Goal: Communication & Community: Participate in discussion

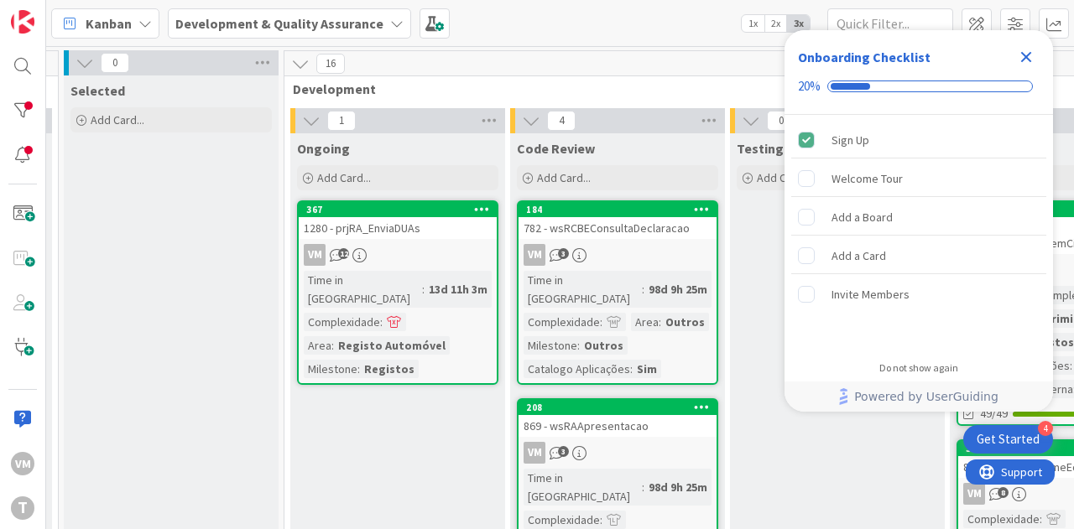
scroll to position [0, 663]
click at [424, 241] on link "367 1280 - prjRA_EnviaDUAs VM 12 Time in Column : 13d 11h 3m Complexidade : Are…" at bounding box center [395, 292] width 201 height 185
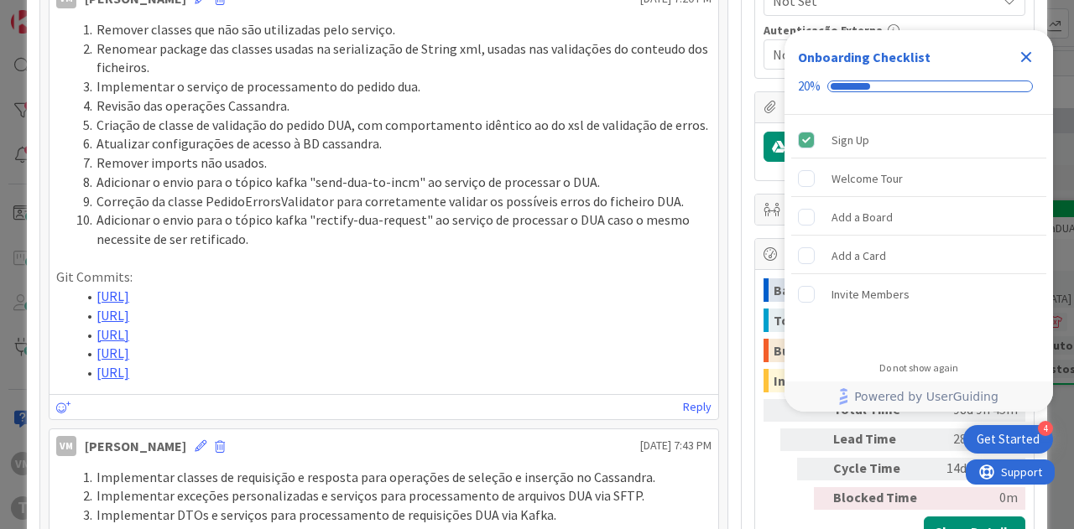
scroll to position [335, 0]
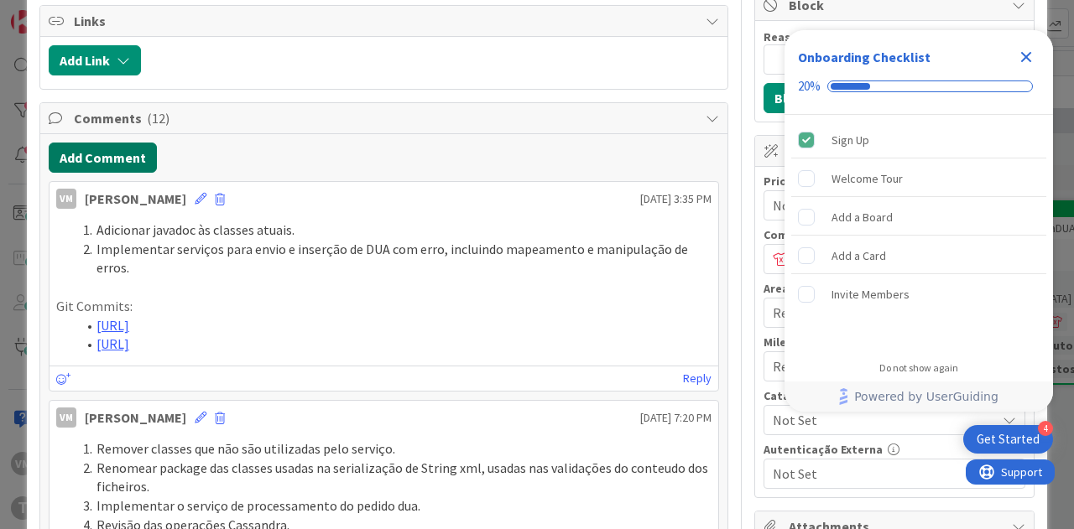
click at [112, 164] on button "Add Comment" at bounding box center [103, 158] width 108 height 30
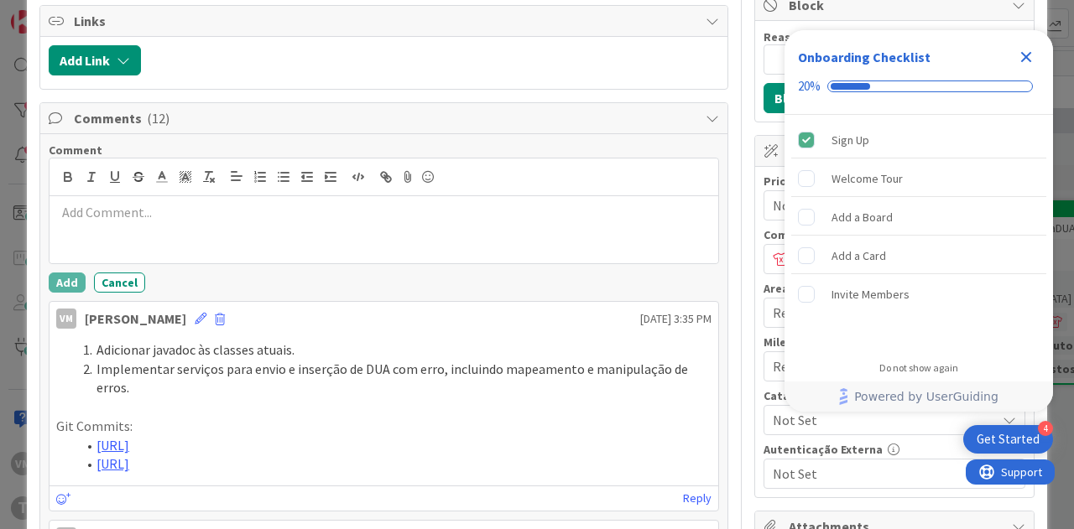
scroll to position [0, 0]
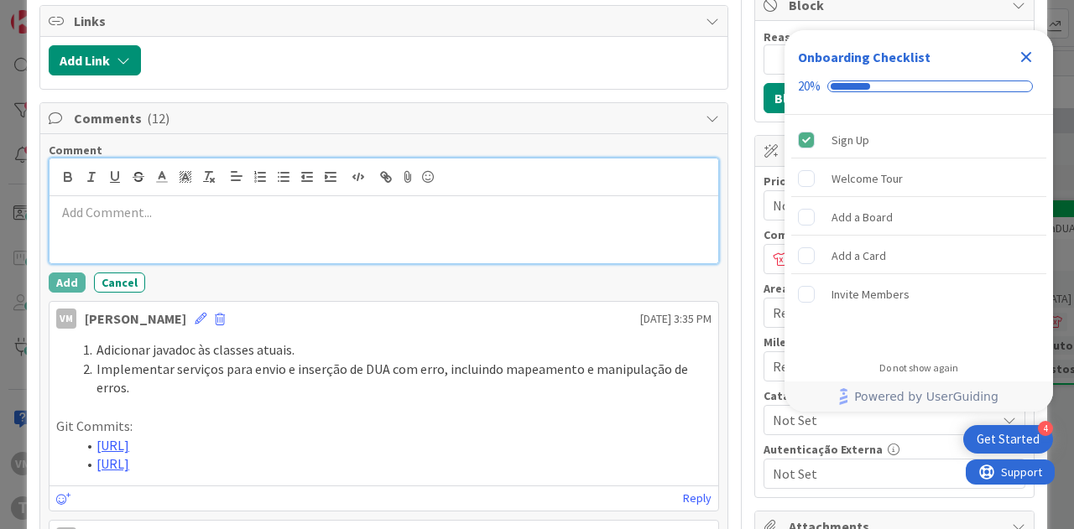
click at [384, 219] on div at bounding box center [383, 229] width 668 height 67
click at [104, 224] on div at bounding box center [383, 229] width 668 height 67
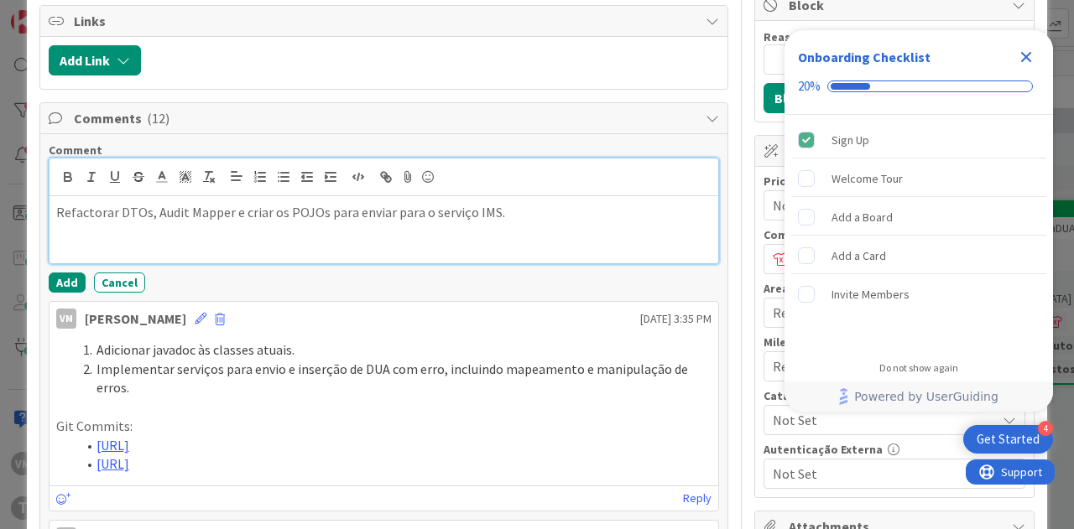
click at [165, 240] on div "Refactorar DTOs, Audit Mapper e criar os POJOs para enviar para o serviço IMS." at bounding box center [383, 229] width 668 height 67
paste div
click at [284, 237] on div "Refactorar DTOs, Audit Mapper e criar os POJOs para enviar para o serviço IMS. …" at bounding box center [383, 229] width 668 height 67
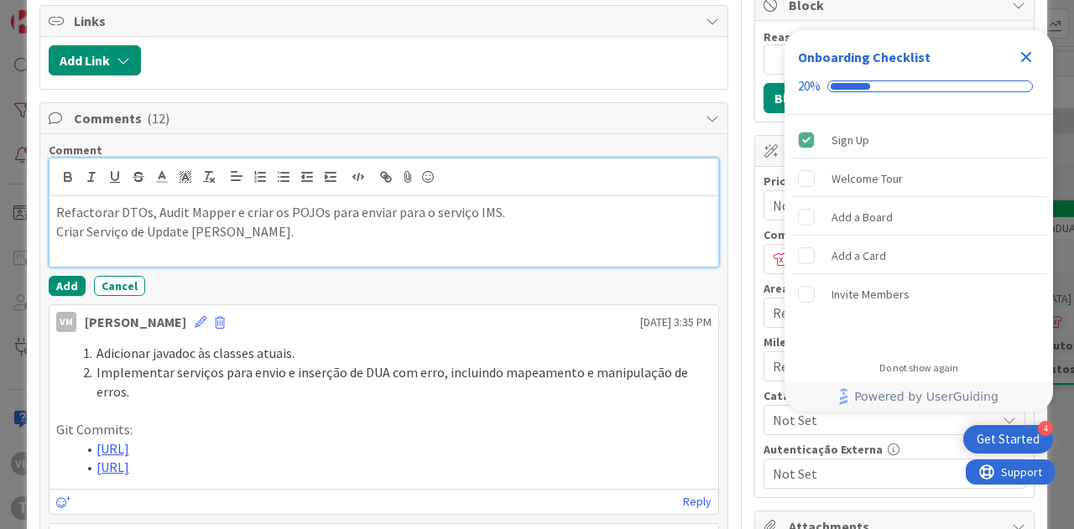
click at [216, 248] on p at bounding box center [383, 250] width 655 height 19
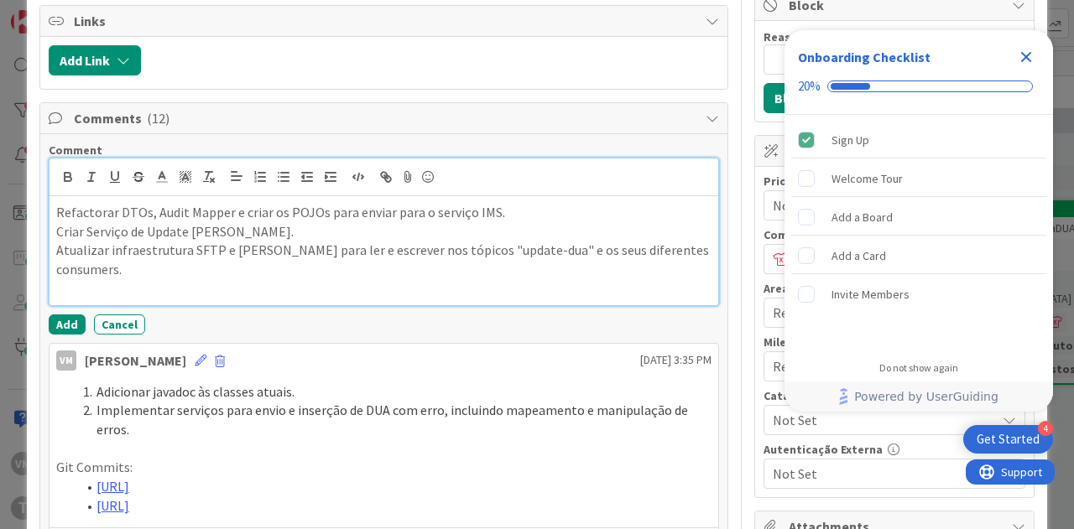
click at [309, 279] on p at bounding box center [383, 288] width 655 height 19
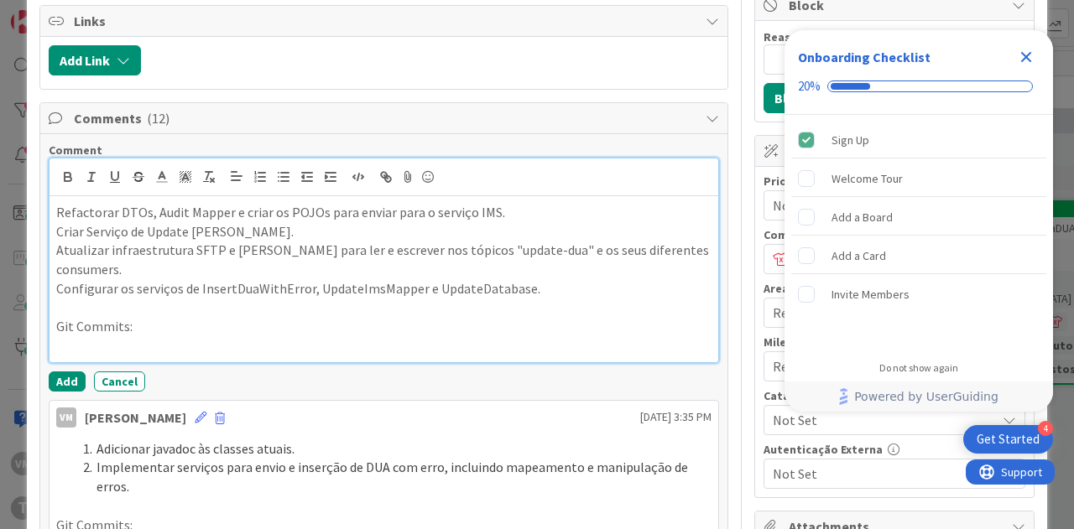
click at [172, 336] on p at bounding box center [383, 345] width 655 height 19
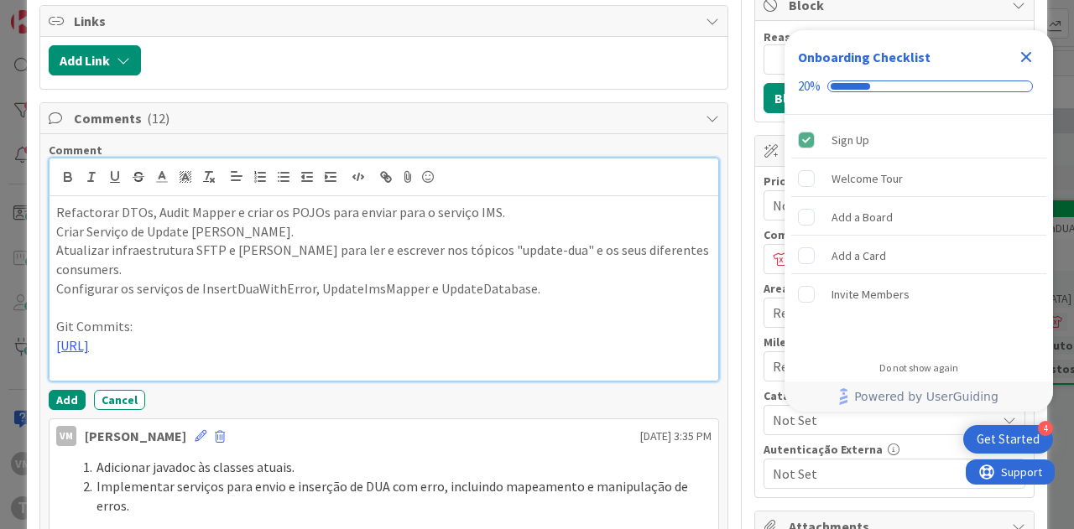
click at [141, 370] on div "Refactorar DTOs, Audit Mapper e criar os POJOs para enviar para o serviço IMS. …" at bounding box center [383, 288] width 668 height 185
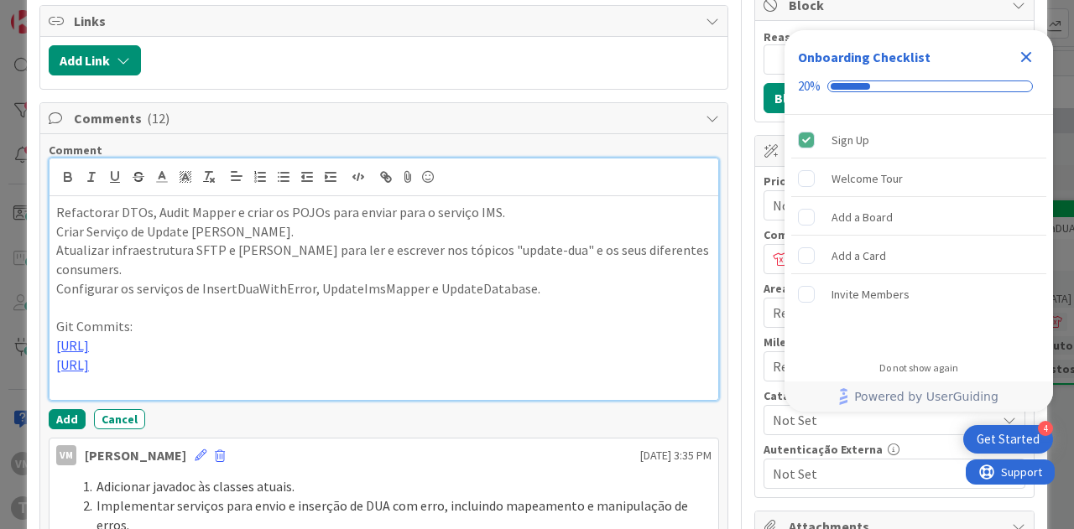
click at [201, 393] on p at bounding box center [383, 383] width 655 height 19
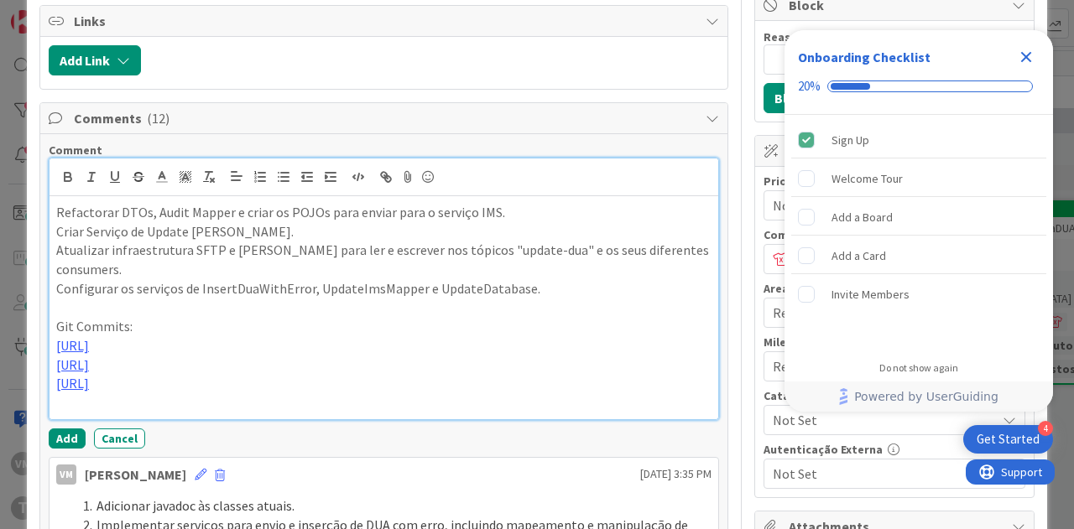
click at [80, 419] on div "Refactorar DTOs, Audit Mapper e criar os POJOs para enviar para o serviço IMS. …" at bounding box center [383, 307] width 668 height 223
click at [89, 337] on link "[URL]" at bounding box center [72, 345] width 33 height 17
click at [168, 413] on p "[URL]" at bounding box center [383, 402] width 655 height 19
click at [276, 177] on icon "button" at bounding box center [283, 176] width 15 height 15
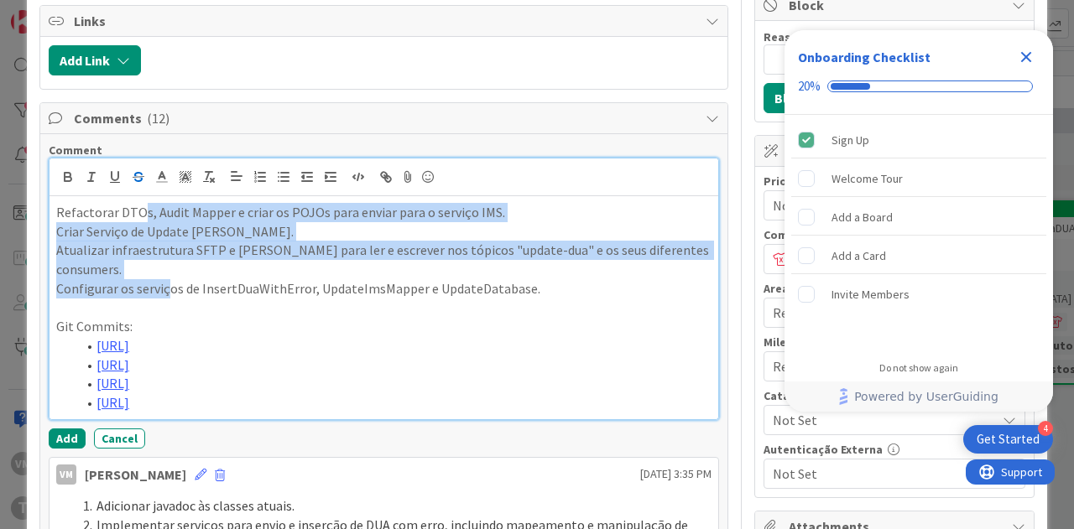
drag, startPoint x: 167, startPoint y: 268, endPoint x: 140, endPoint y: 165, distance: 105.8
click at [135, 148] on div "Comment Refactorar DTOs, Audit Mapper e criar os POJOs para enviar para o servi…" at bounding box center [384, 296] width 670 height 306
click at [250, 172] on button "button" at bounding box center [259, 177] width 23 height 20
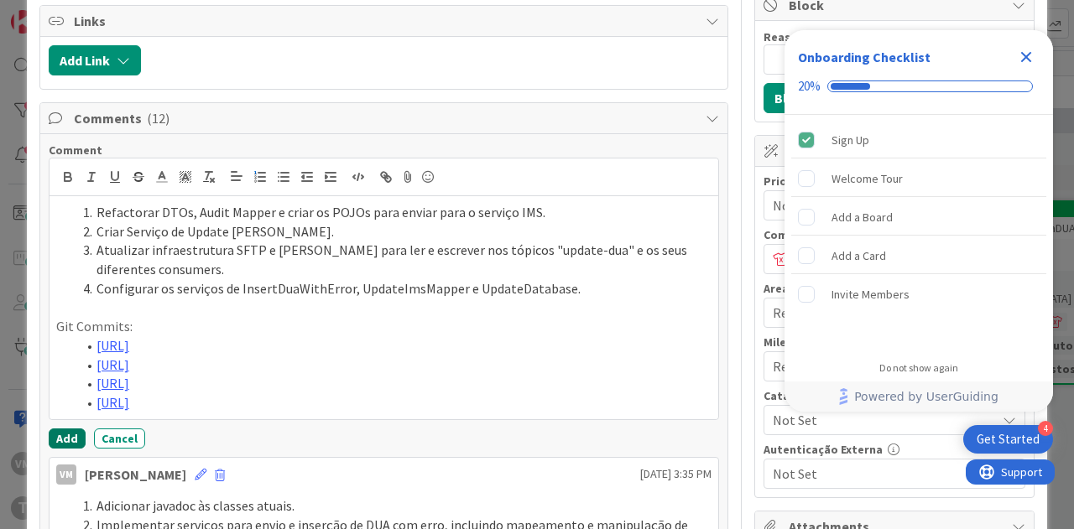
click at [65, 449] on button "Add" at bounding box center [67, 439] width 37 height 20
